Goal: Task Accomplishment & Management: Manage account settings

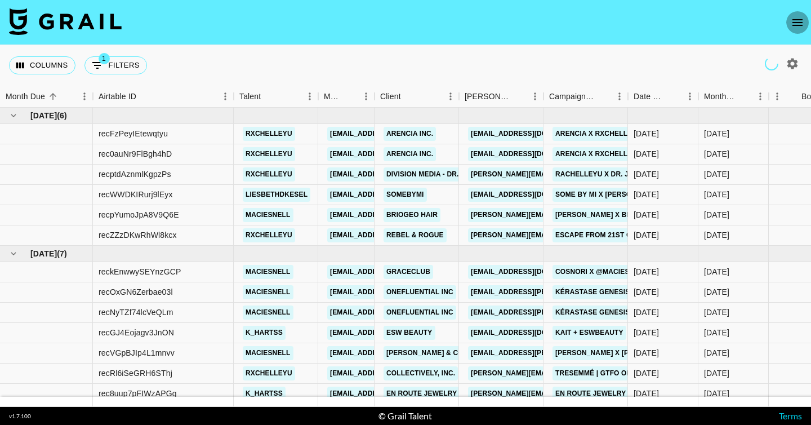
click at [807, 19] on button "open drawer" at bounding box center [798, 22] width 23 height 23
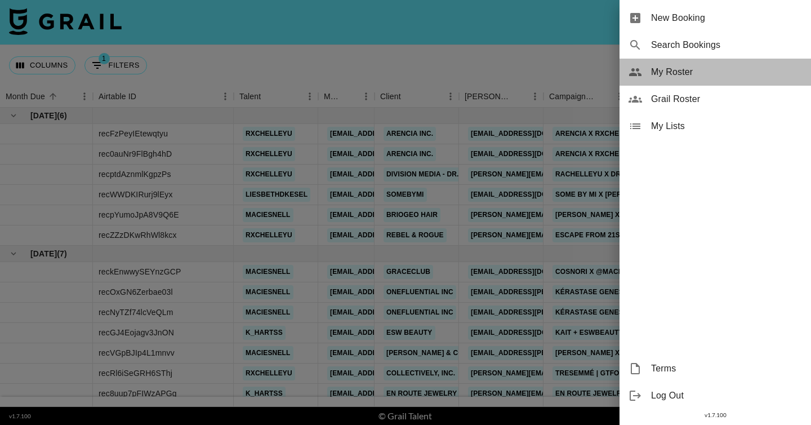
click at [689, 73] on span "My Roster" at bounding box center [726, 72] width 151 height 14
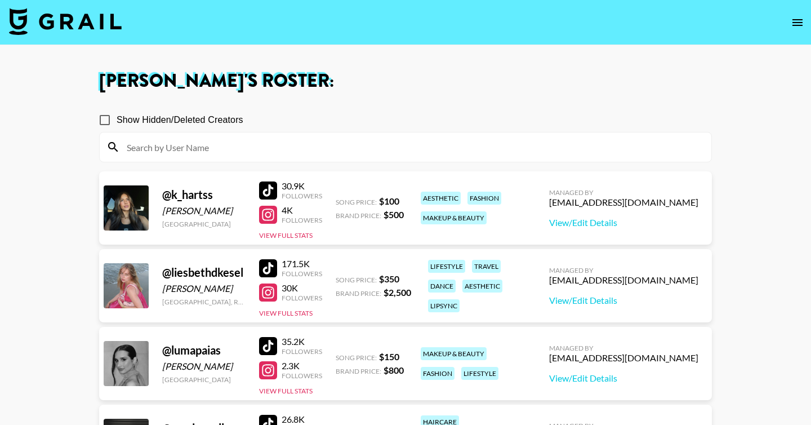
click at [71, 27] on img at bounding box center [65, 21] width 113 height 27
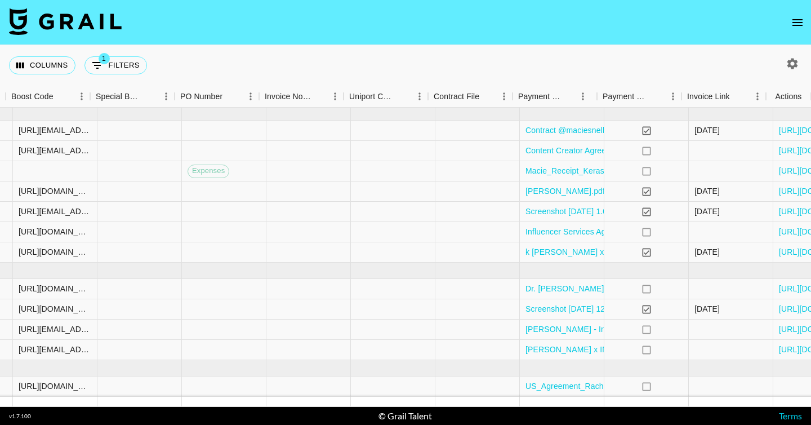
scroll to position [141, 1158]
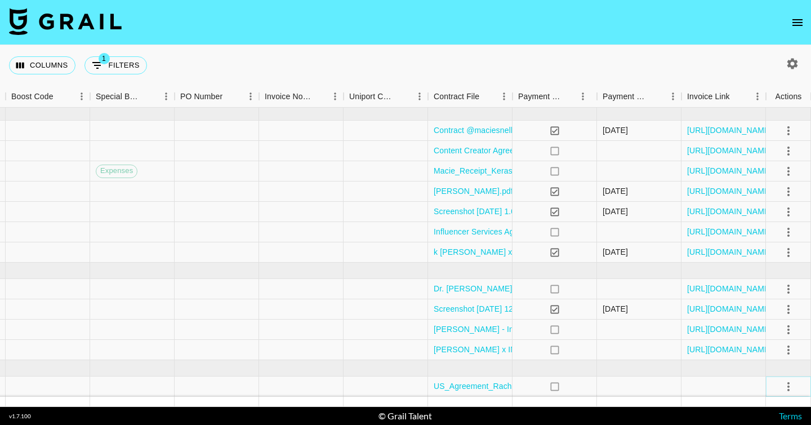
click at [796, 385] on button "select merge strategy" at bounding box center [788, 386] width 19 height 19
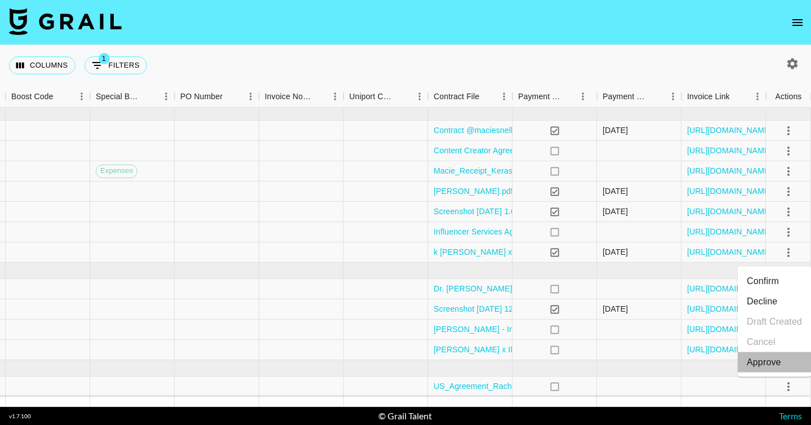
click at [766, 358] on div "Approve" at bounding box center [764, 363] width 34 height 14
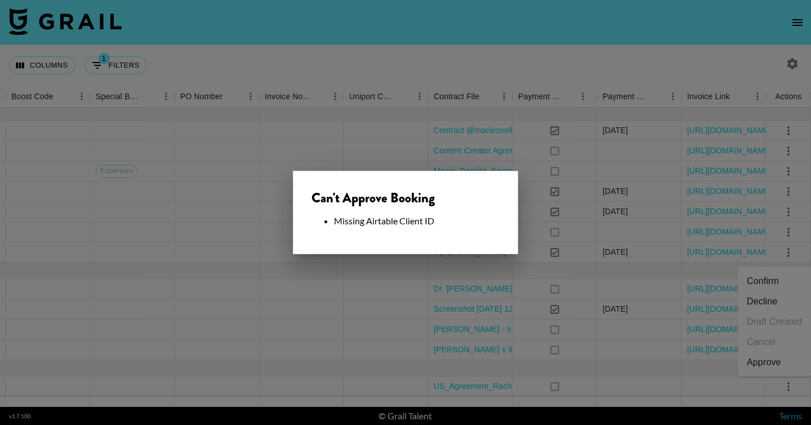
click at [590, 328] on div at bounding box center [405, 212] width 811 height 425
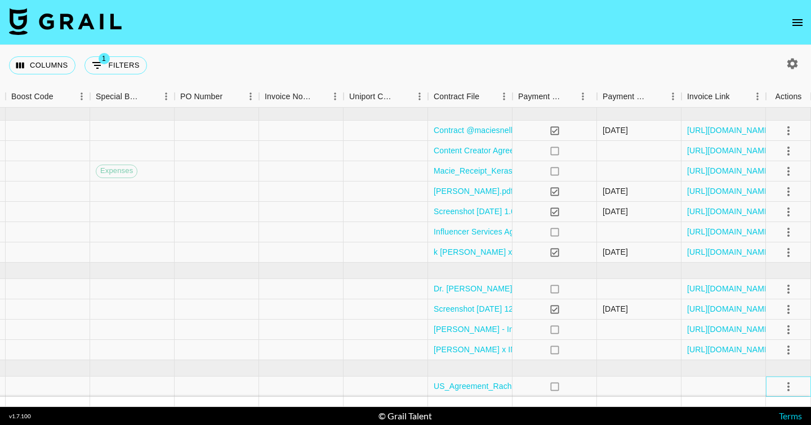
click at [798, 388] on div at bounding box center [788, 386] width 45 height 20
click at [788, 387] on icon "select merge strategy" at bounding box center [789, 386] width 2 height 9
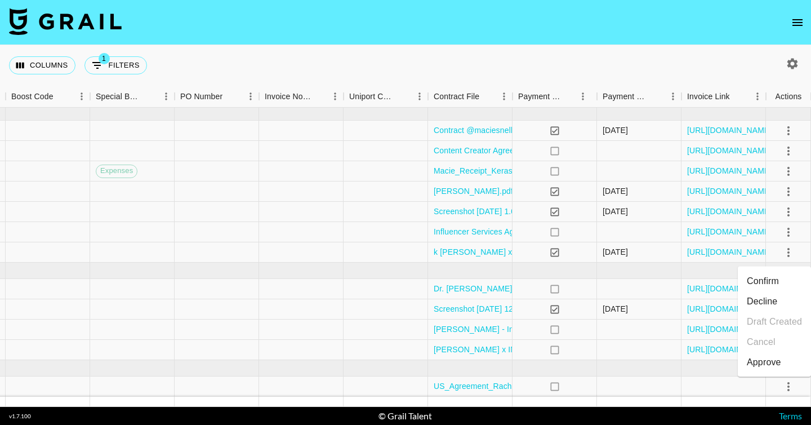
click at [772, 361] on div "Approve" at bounding box center [764, 363] width 34 height 14
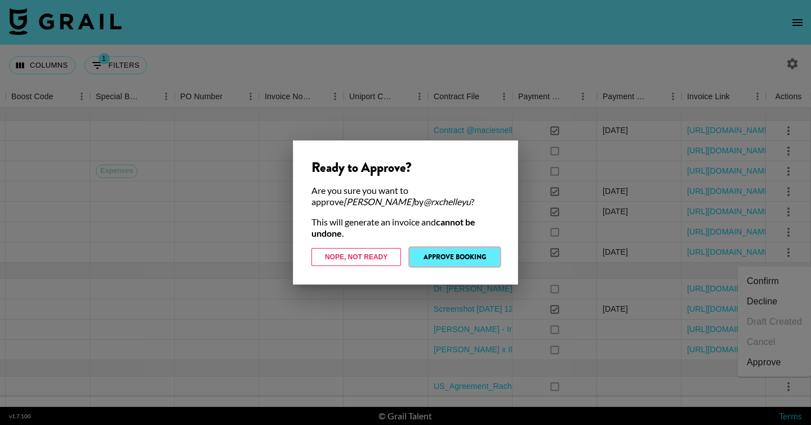
click at [479, 249] on button "Approve Booking" at bounding box center [455, 257] width 90 height 18
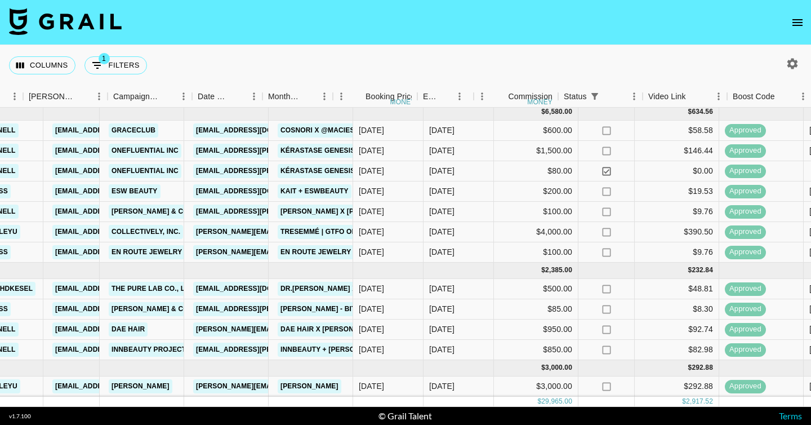
scroll to position [141, 0]
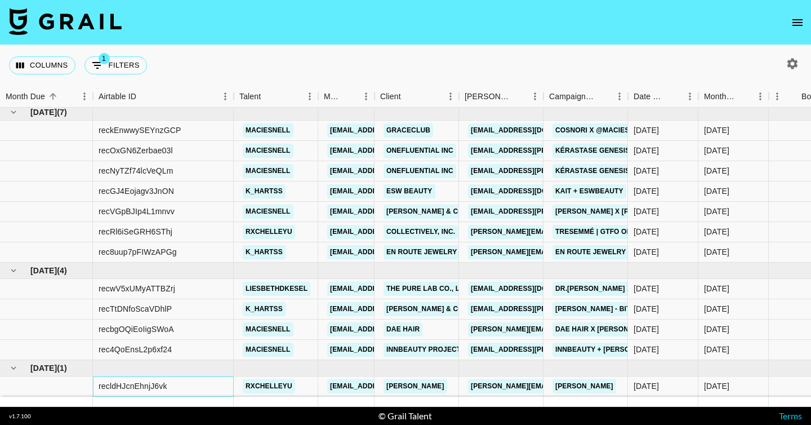
click at [134, 386] on div "recldHJcnEhnjJ6vk" at bounding box center [133, 385] width 69 height 11
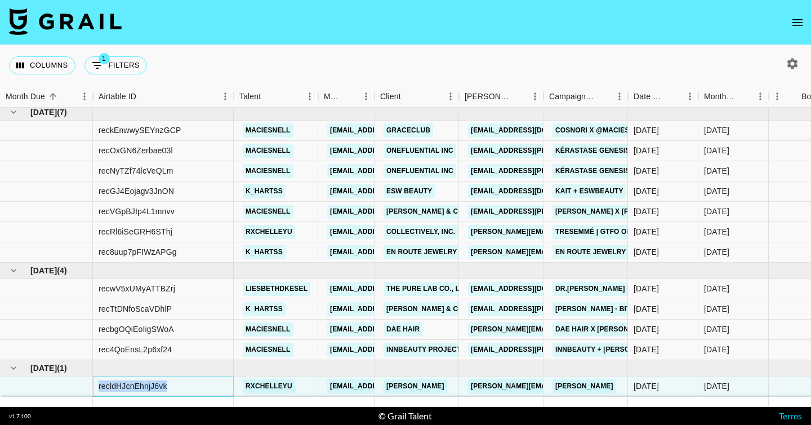
copy div "recldHJcnEhnjJ6vk"
